Goal: Information Seeking & Learning: Learn about a topic

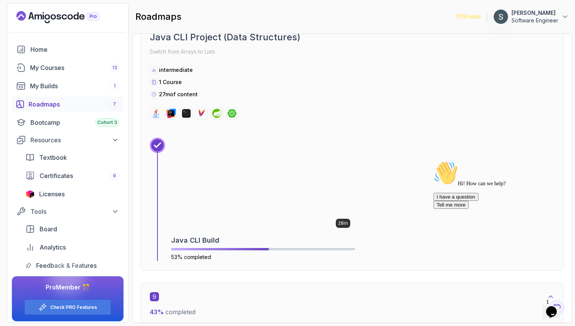
scroll to position [2529, 0]
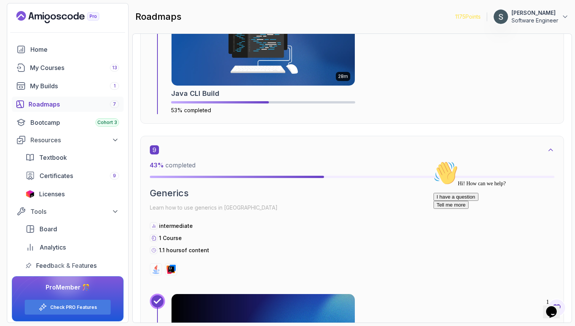
click at [433, 161] on icon "Chat attention grabber" at bounding box center [433, 161] width 0 height 0
click at [531, 306] on icon "Close" at bounding box center [531, 309] width 0 height 6
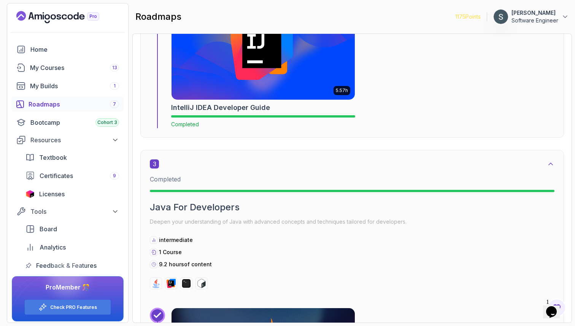
scroll to position [561, 0]
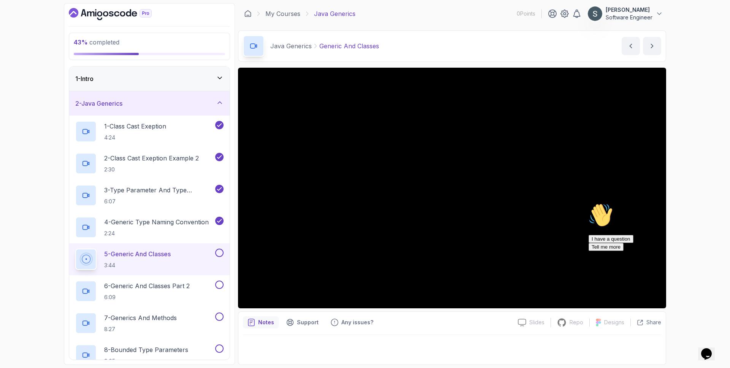
scroll to position [272, 0]
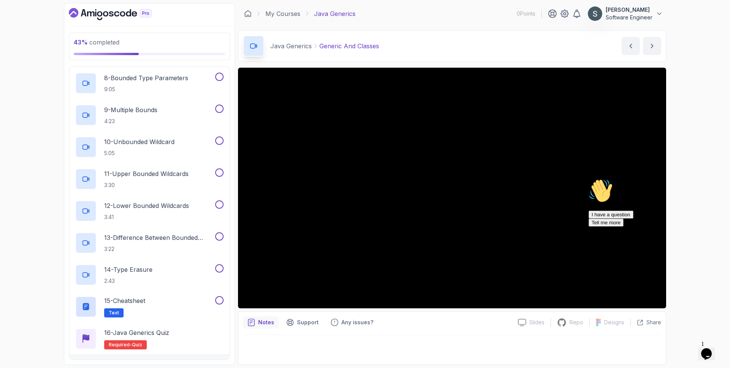
click at [588, 179] on icon "Chat attention grabber" at bounding box center [588, 179] width 0 height 0
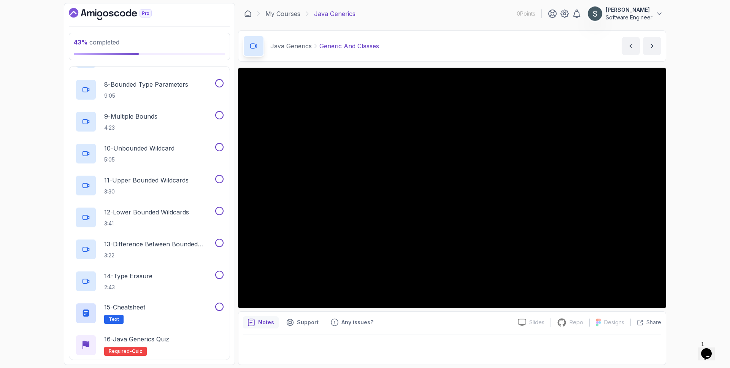
scroll to position [291, 0]
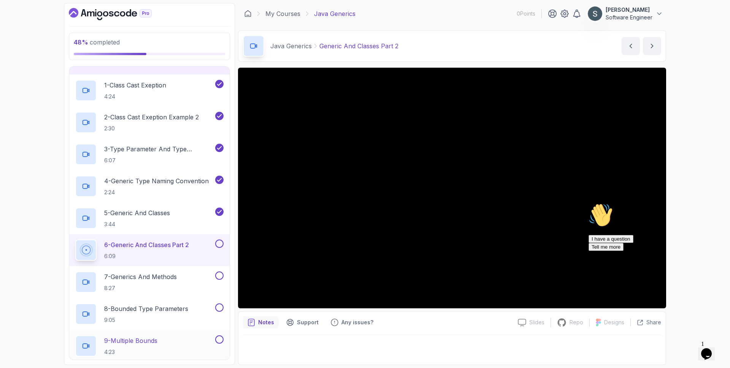
scroll to position [54, 0]
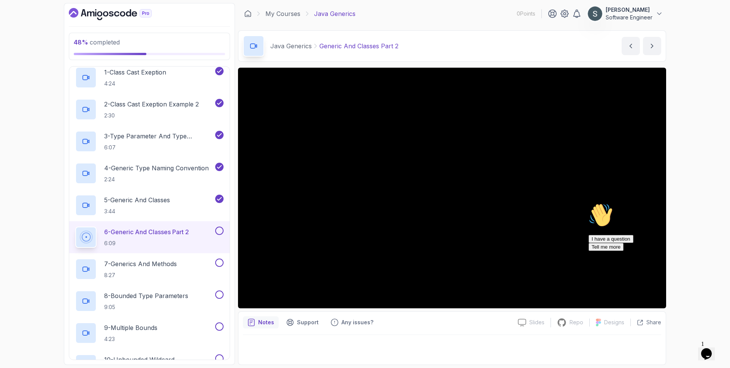
click at [588, 203] on icon "Chat attention grabber" at bounding box center [588, 203] width 0 height 0
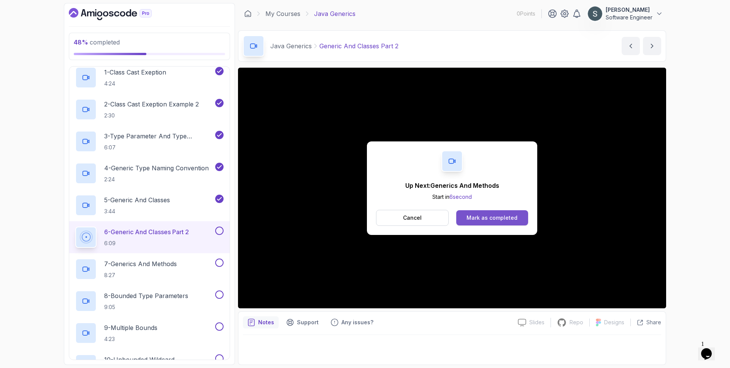
click at [490, 217] on div "Mark as completed" at bounding box center [491, 218] width 51 height 8
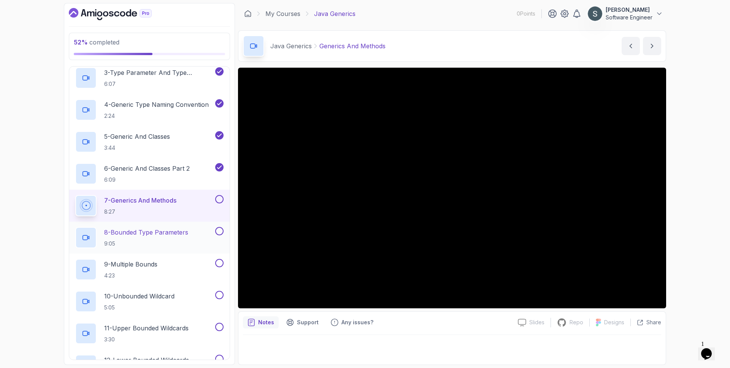
scroll to position [120, 0]
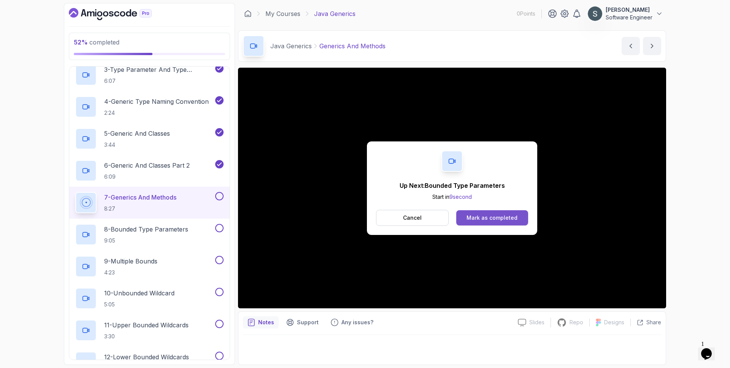
click at [494, 215] on div "Mark as completed" at bounding box center [491, 218] width 51 height 8
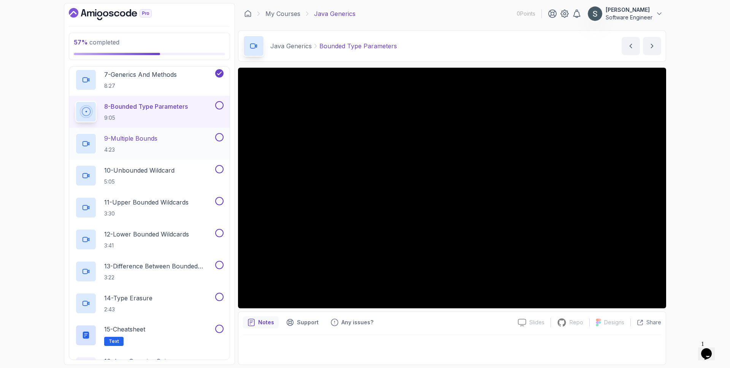
scroll to position [244, 0]
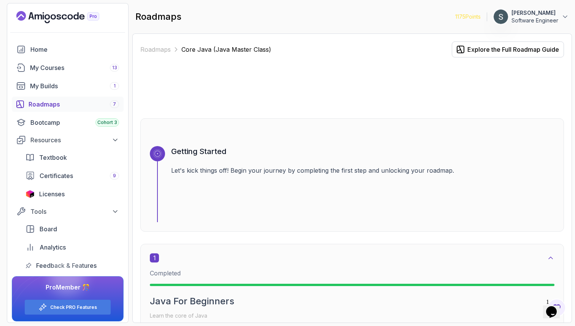
scroll to position [561, 0]
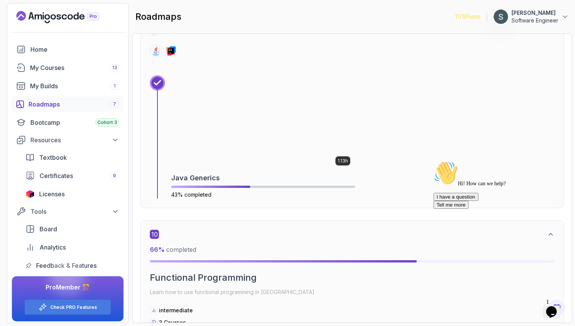
scroll to position [2748, 0]
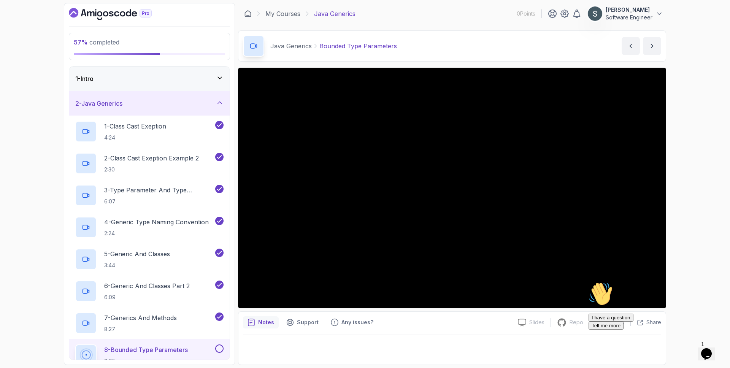
scroll to position [244, 0]
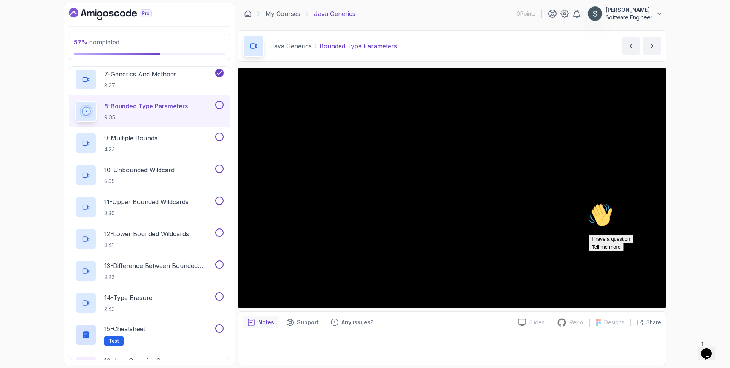
drag, startPoint x: 713, startPoint y: 257, endPoint x: 1278, endPoint y: 477, distance: 606.1
click at [588, 203] on icon "Chat attention grabber" at bounding box center [588, 203] width 0 height 0
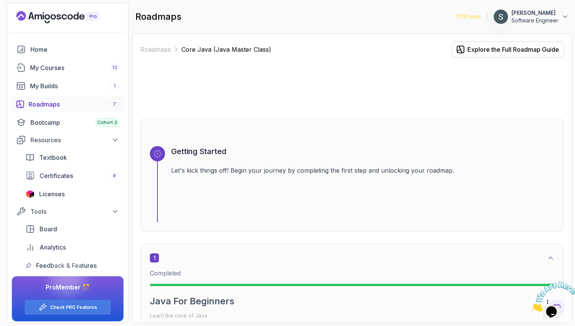
scroll to position [2748, 0]
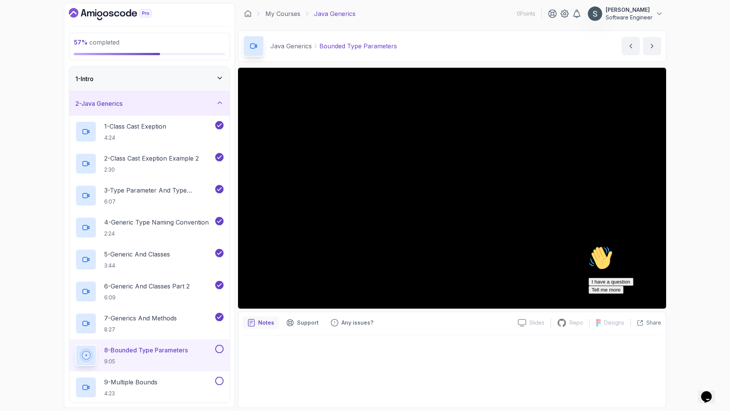
scroll to position [244, 0]
